Goal: Task Accomplishment & Management: Complete application form

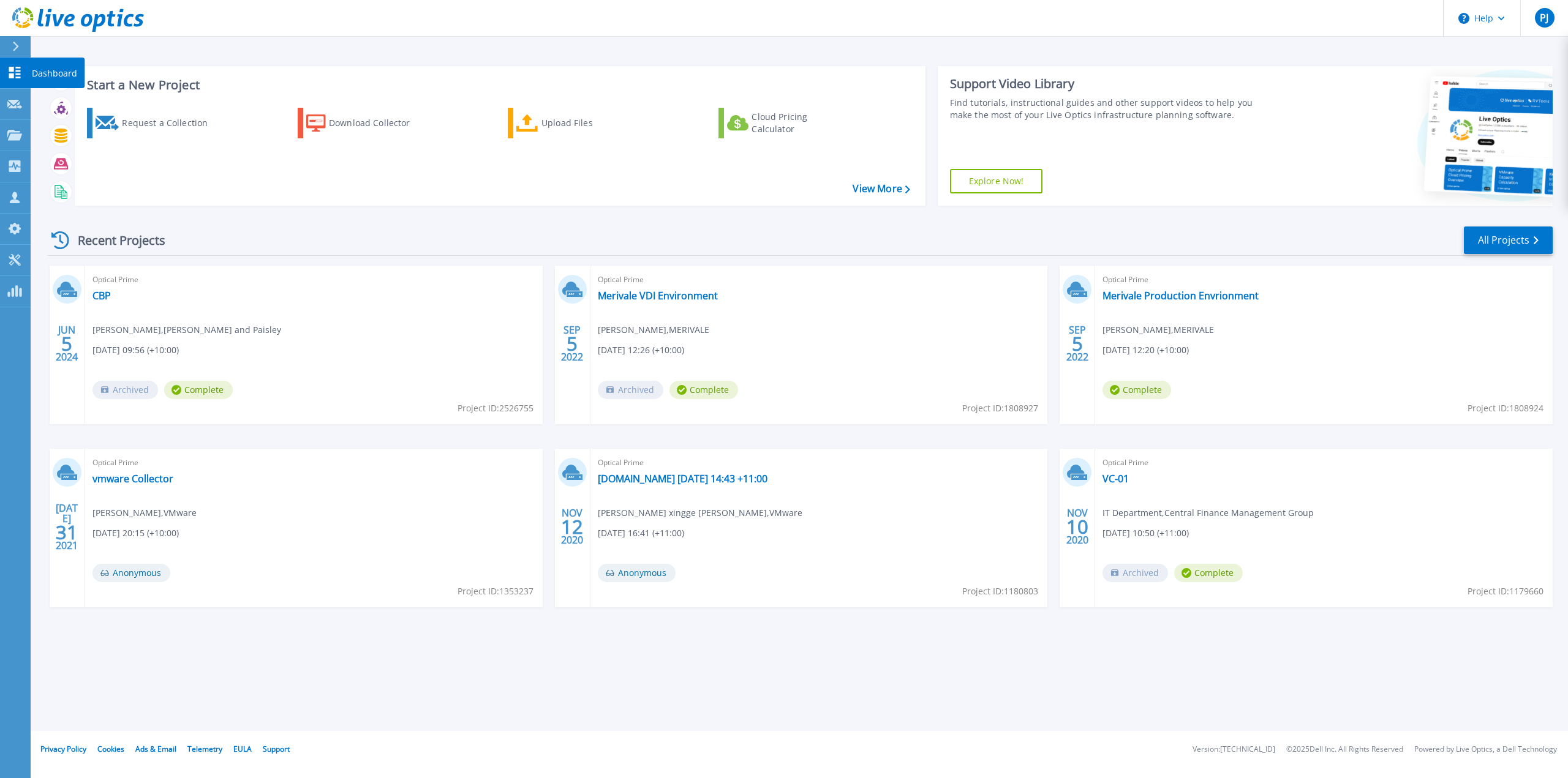
click at [14, 74] on icon at bounding box center [14, 72] width 12 height 12
click at [150, 122] on div "Request a Collection" at bounding box center [171, 122] width 98 height 24
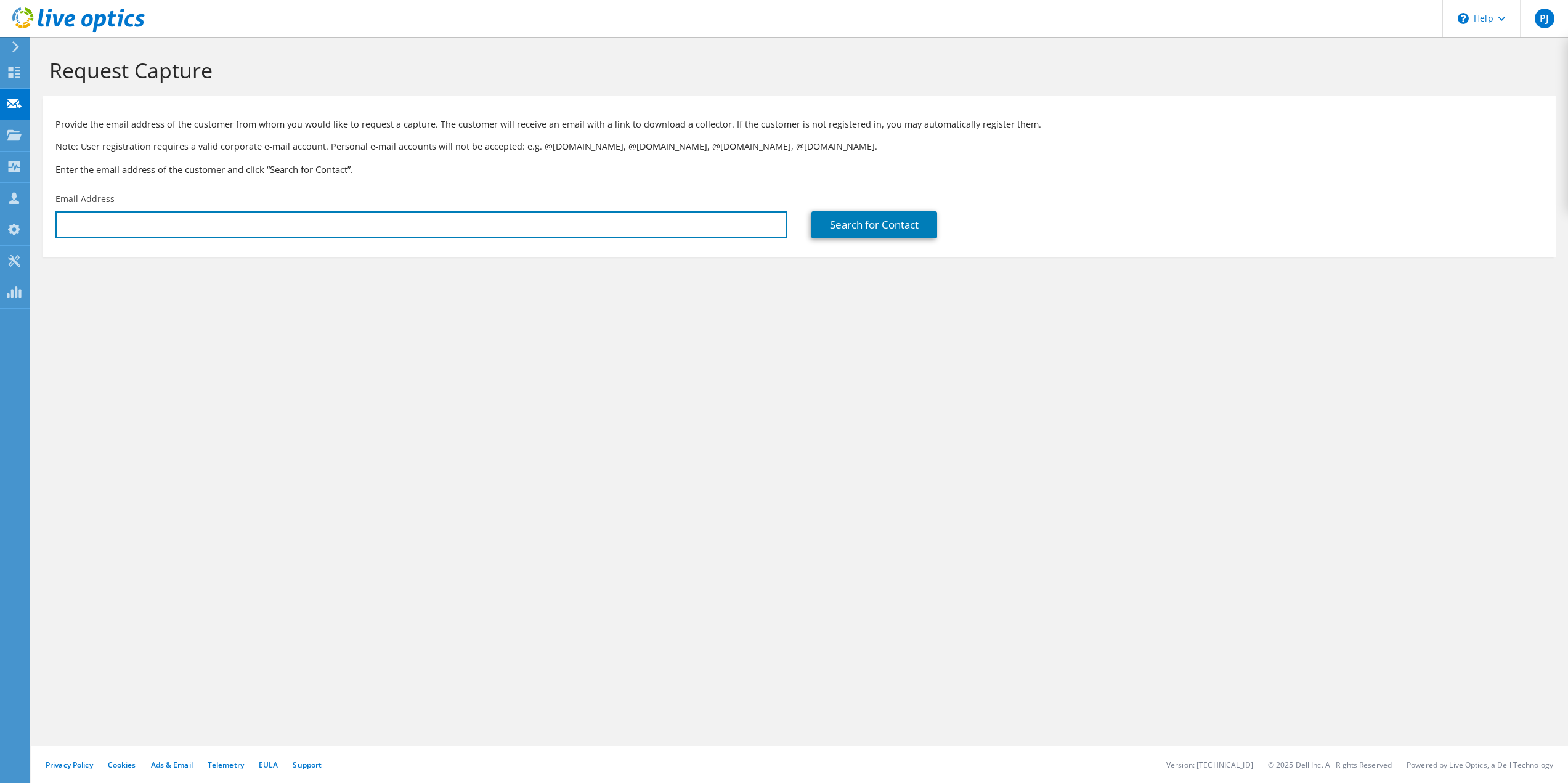
click at [158, 220] on input "text" at bounding box center [421, 225] width 732 height 27
click at [752, 385] on div "Request Capture Provide the email address of the customer from whom you would l…" at bounding box center [799, 410] width 1537 height 747
click at [178, 222] on input "text" at bounding box center [421, 225] width 732 height 27
paste input "[EMAIL_ADDRESS][DOMAIN_NAME]"
type input "[EMAIL_ADDRESS][DOMAIN_NAME]"
